Goal: Communication & Community: Answer question/provide support

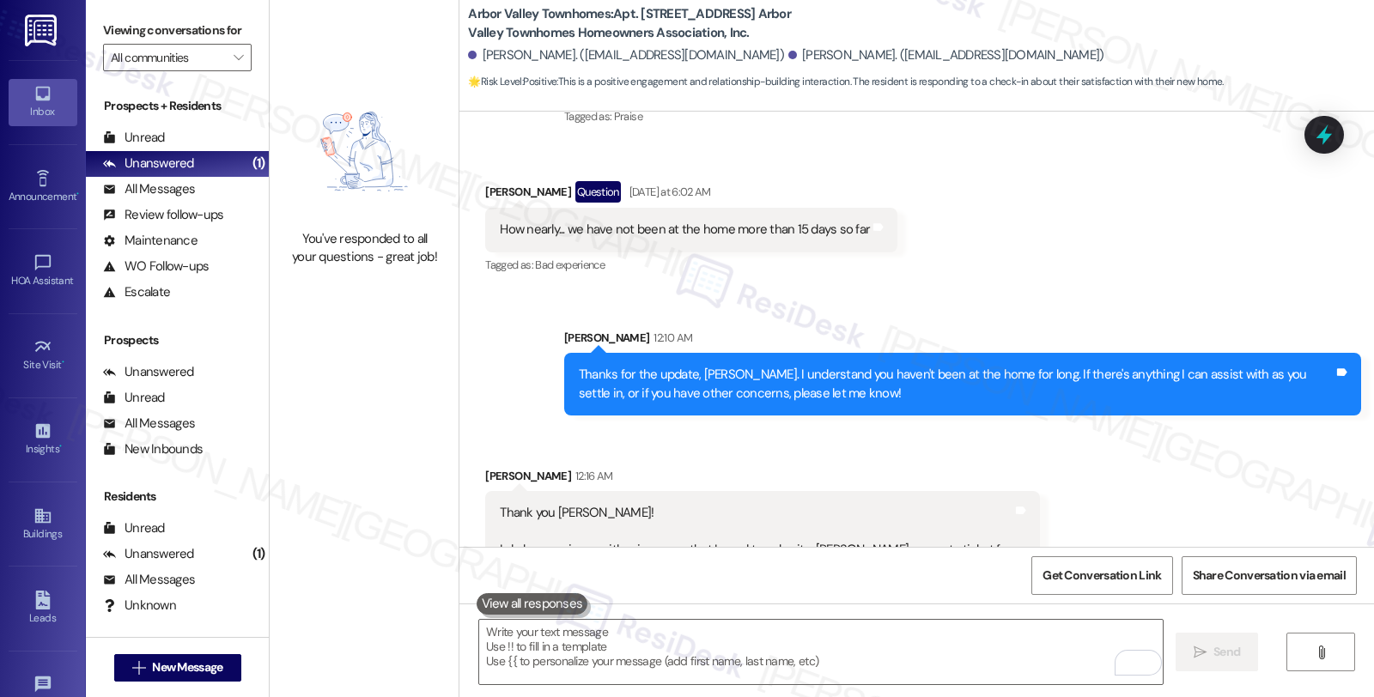
scroll to position [2708, 0]
click at [544, 640] on textarea "To enrich screen reader interactions, please activate Accessibility in Grammarl…" at bounding box center [820, 652] width 683 height 64
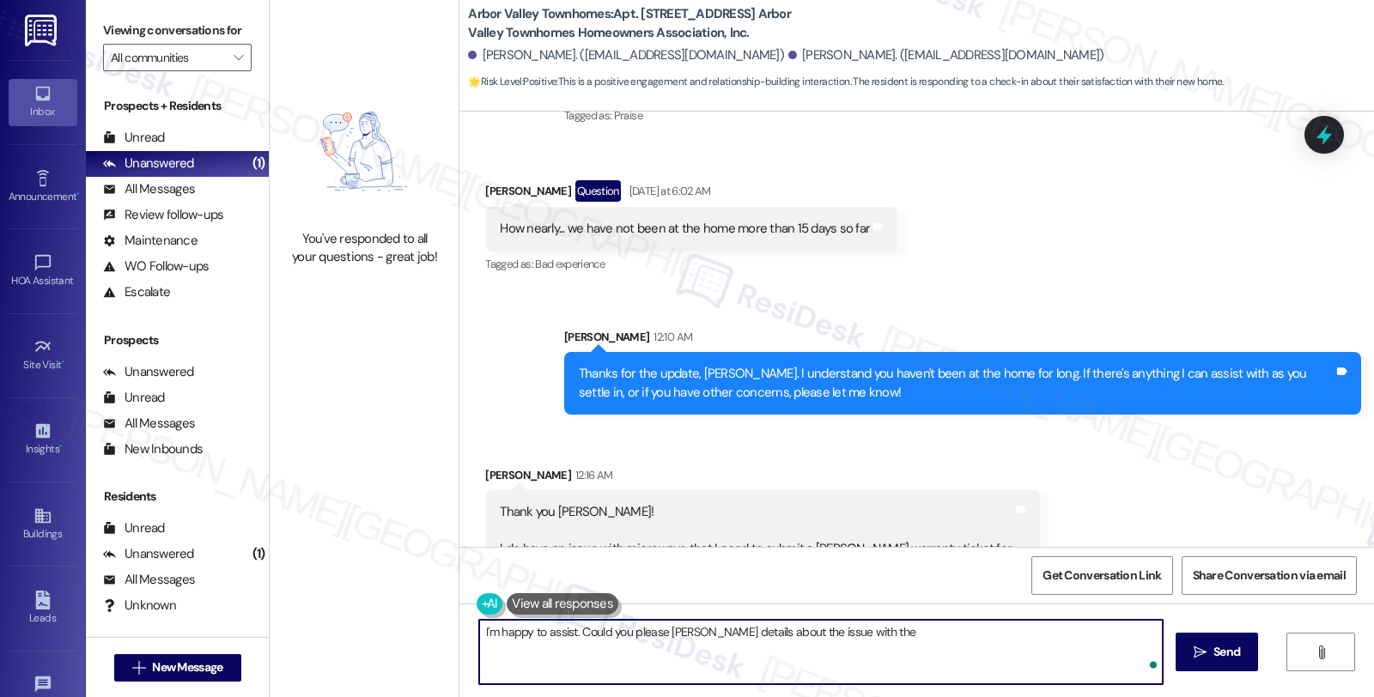
click at [621, 508] on div "Thank you [PERSON_NAME]! I do have an issue with microwave that I need to submi…" at bounding box center [756, 530] width 513 height 55
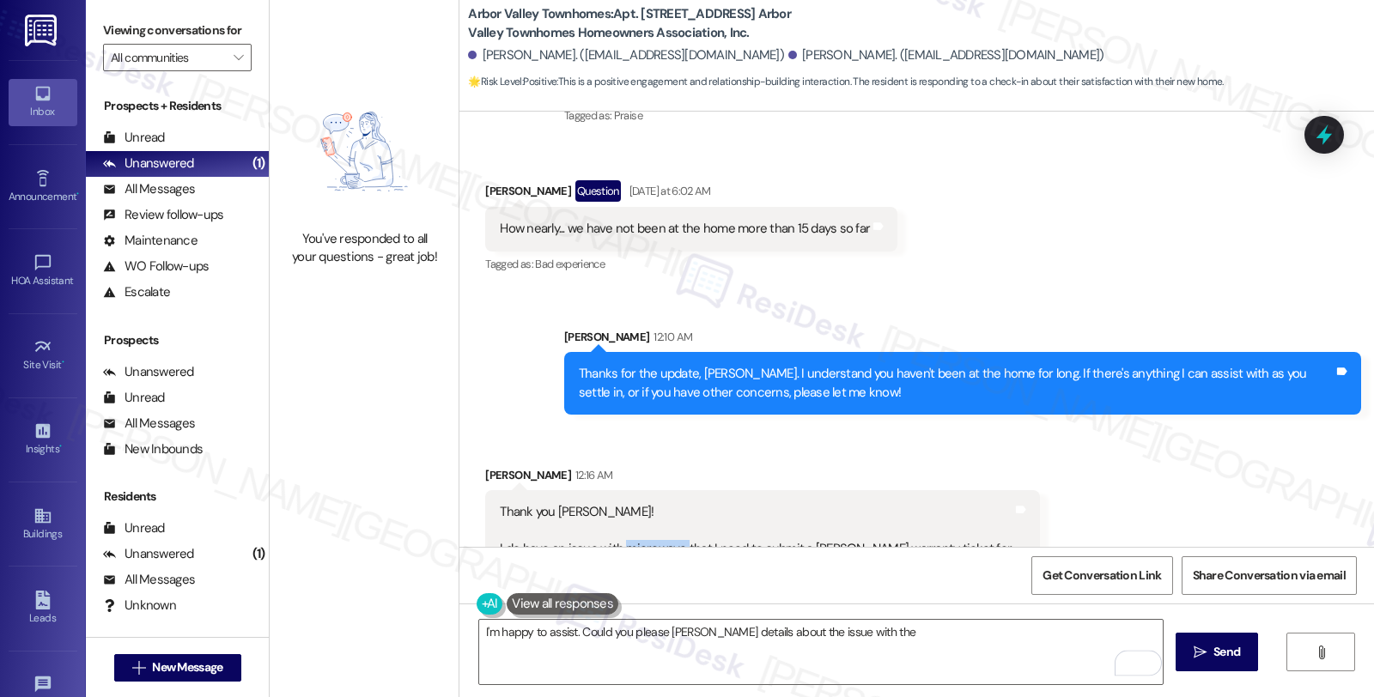
click at [621, 508] on div "Thank you [PERSON_NAME]! I do have an issue with microwave that I need to submi…" at bounding box center [756, 530] width 513 height 55
copy div "microwave"
click at [931, 615] on div "I'm happy to assist. Could you please [PERSON_NAME] details about the issue wit…" at bounding box center [916, 668] width 914 height 129
click at [936, 639] on textarea "I'm happy to assist. Could you please [PERSON_NAME] details about the issue wit…" at bounding box center [820, 652] width 683 height 64
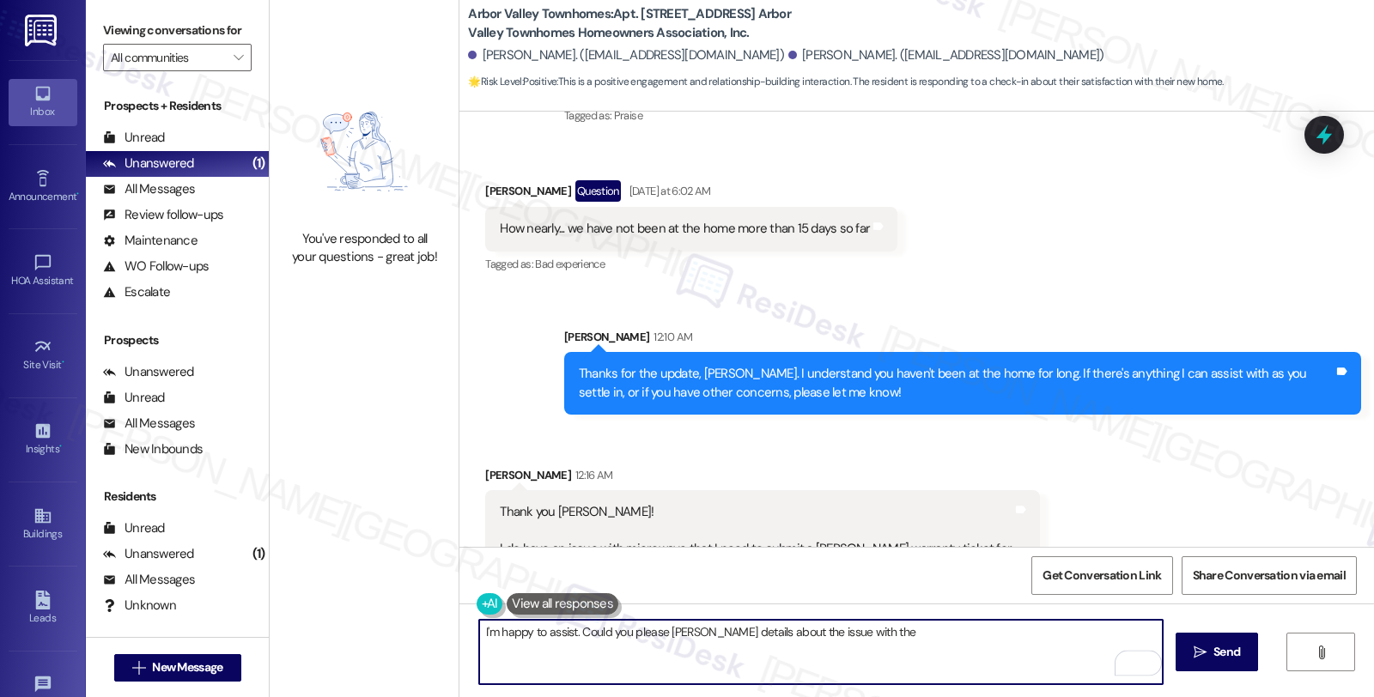
paste textarea "microwave"
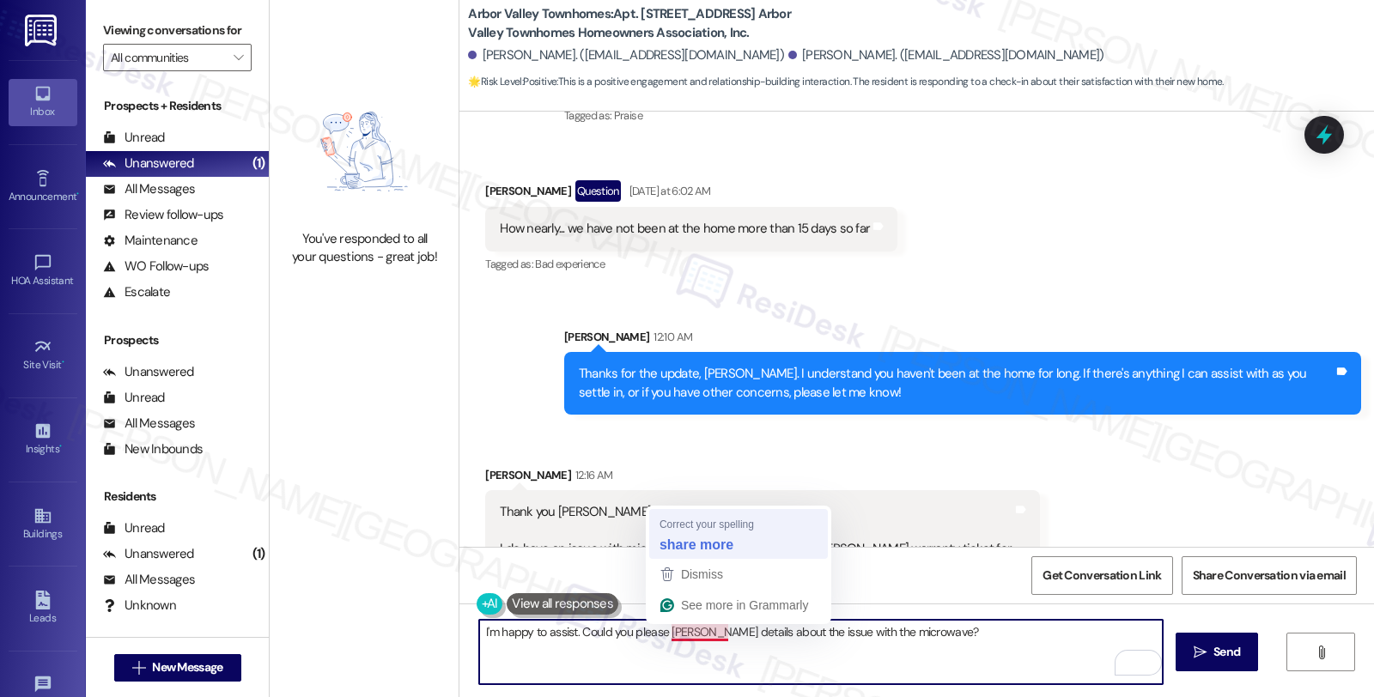
type textarea "I'm happy to assist. Could you please share more details about the issue with t…"
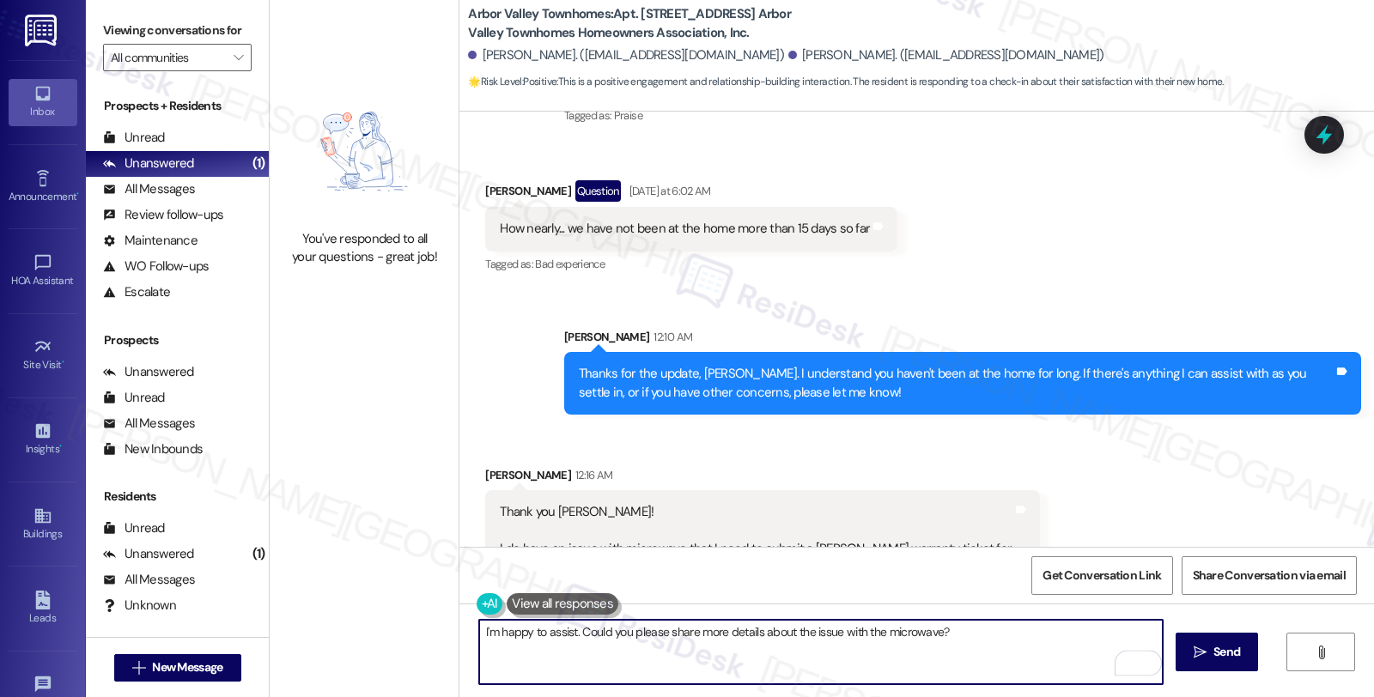
click at [968, 630] on textarea "I'm happy to assist. Could you please share more details about the issue with t…" at bounding box center [820, 652] width 683 height 64
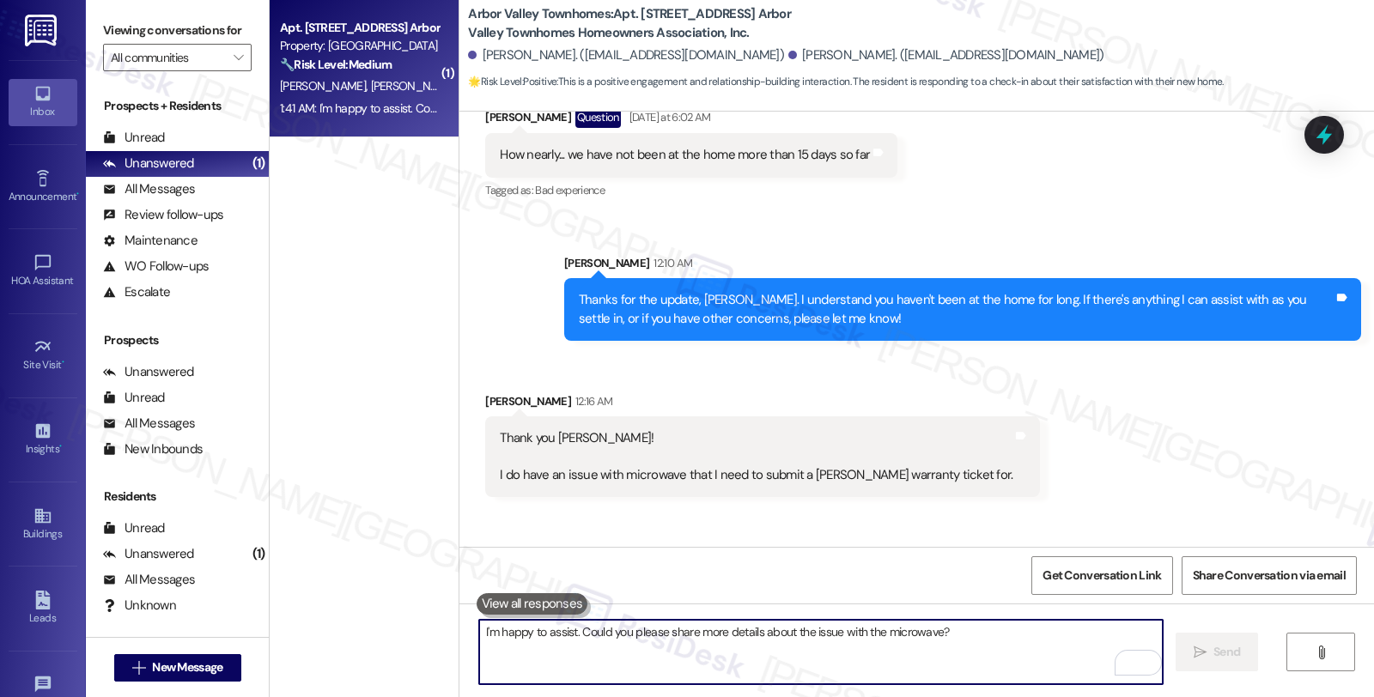
scroll to position [2828, 0]
